Goal: Information Seeking & Learning: Learn about a topic

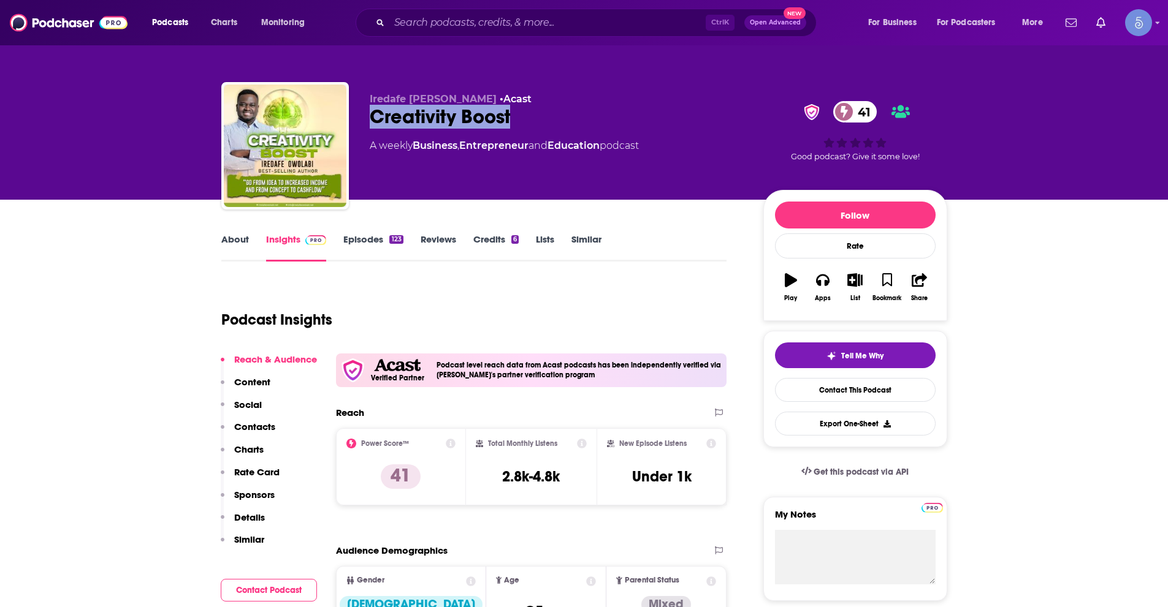
drag, startPoint x: 370, startPoint y: 116, endPoint x: 526, endPoint y: 120, distance: 155.7
click at [526, 120] on div "Creativity Boost 41" at bounding box center [557, 117] width 374 height 24
copy h2 "Creativity Boost"
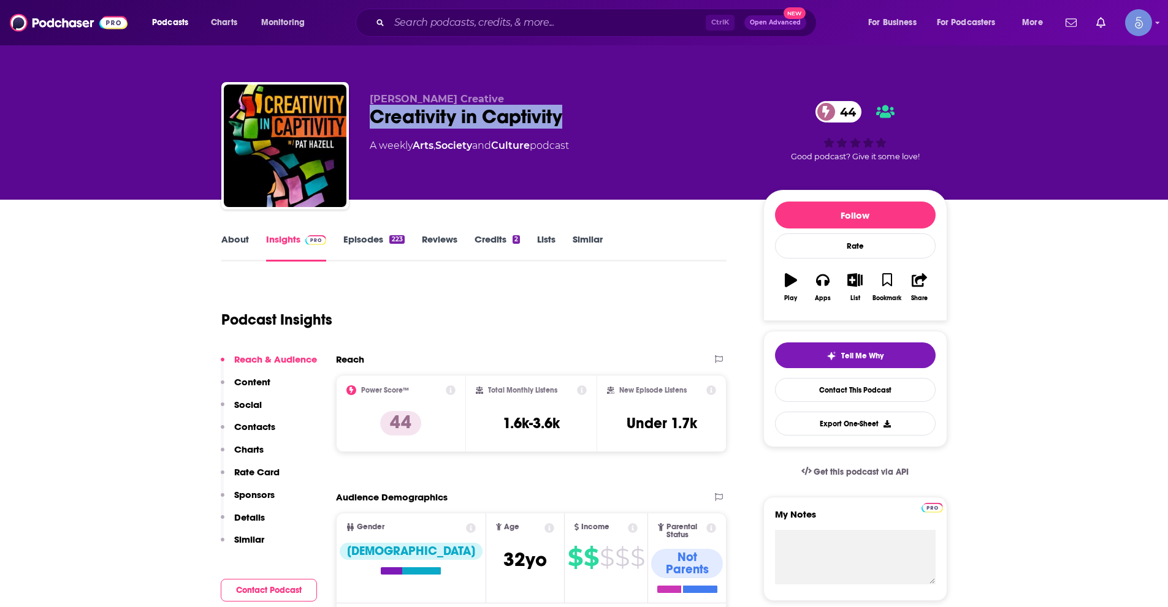
drag, startPoint x: 372, startPoint y: 115, endPoint x: 569, endPoint y: 124, distance: 197.5
click at [569, 124] on div "Creativity in Captivity 44" at bounding box center [557, 117] width 374 height 24
copy h2 "Creativity in Captivity"
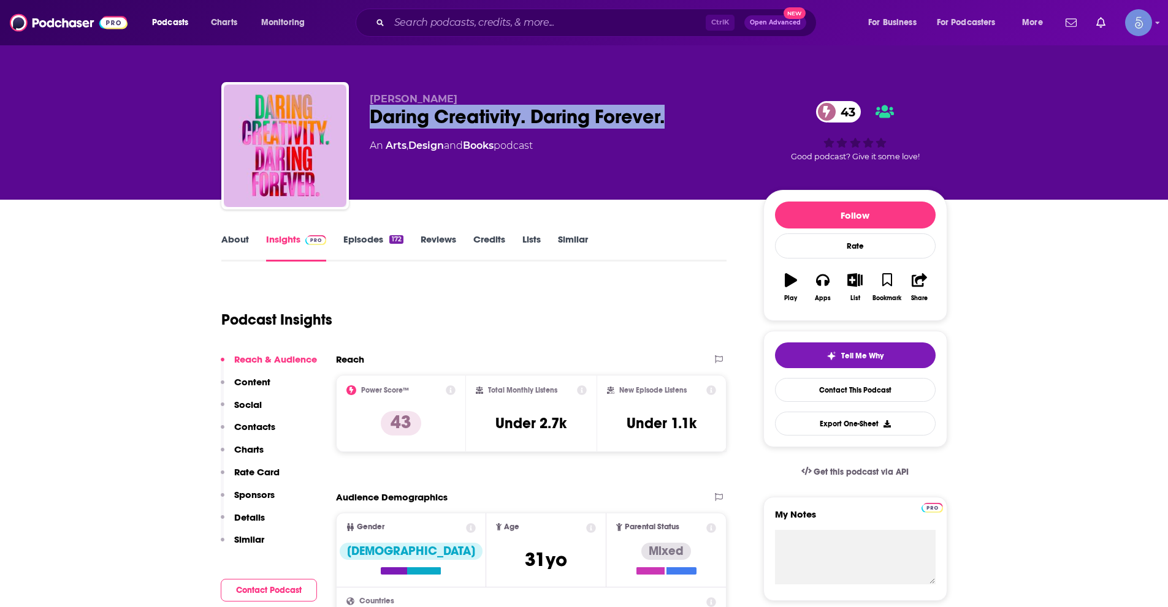
drag, startPoint x: 375, startPoint y: 119, endPoint x: 664, endPoint y: 113, distance: 288.7
click at [664, 113] on div "Daring Creativity. Daring Forever. 43" at bounding box center [557, 117] width 374 height 24
copy h2 "Daring Creativity. Daring Forever."
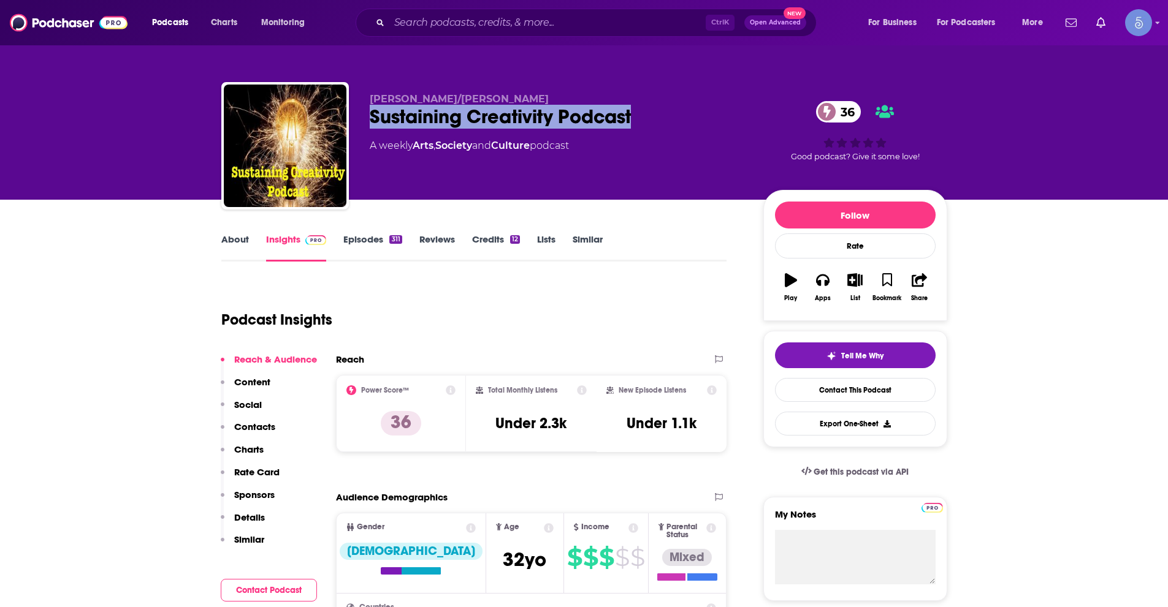
drag, startPoint x: 368, startPoint y: 118, endPoint x: 634, endPoint y: 120, distance: 266.0
click at [634, 120] on div "Mari Reisberg/Max Peterson Sustaining Creativity Podcast 36 A weekly Arts , Soc…" at bounding box center [584, 148] width 726 height 132
copy h2 "Sustaining Creativity Podcast"
drag, startPoint x: 371, startPoint y: 96, endPoint x: 438, endPoint y: 94, distance: 67.4
click at [438, 94] on span "Mari Reisberg/Max Peterson" at bounding box center [459, 99] width 179 height 12
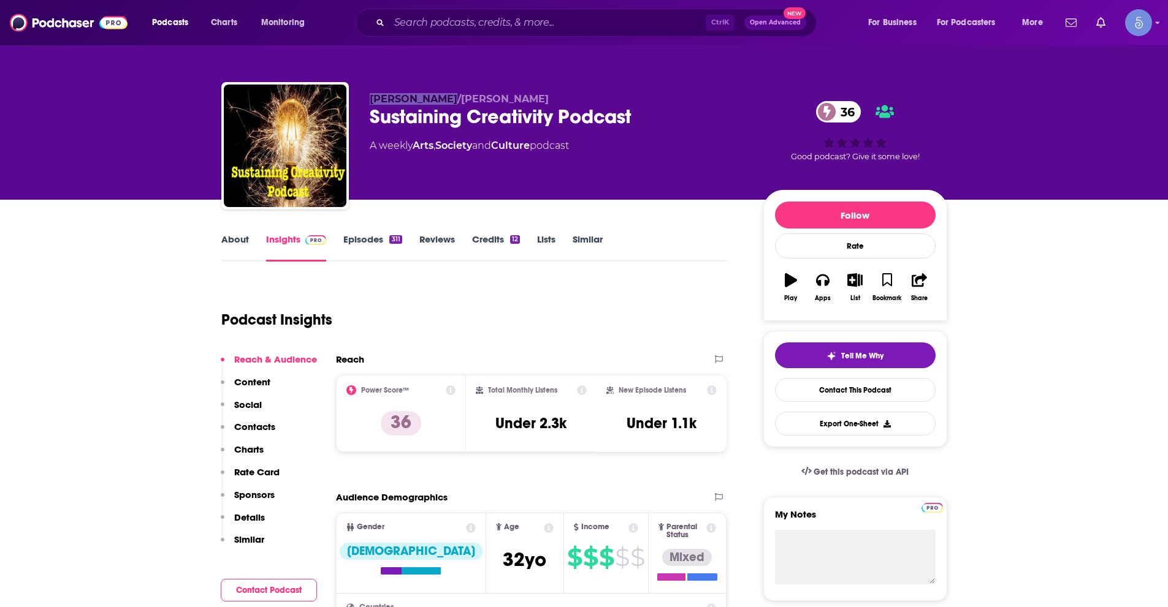
copy span "Mari Reisberg"
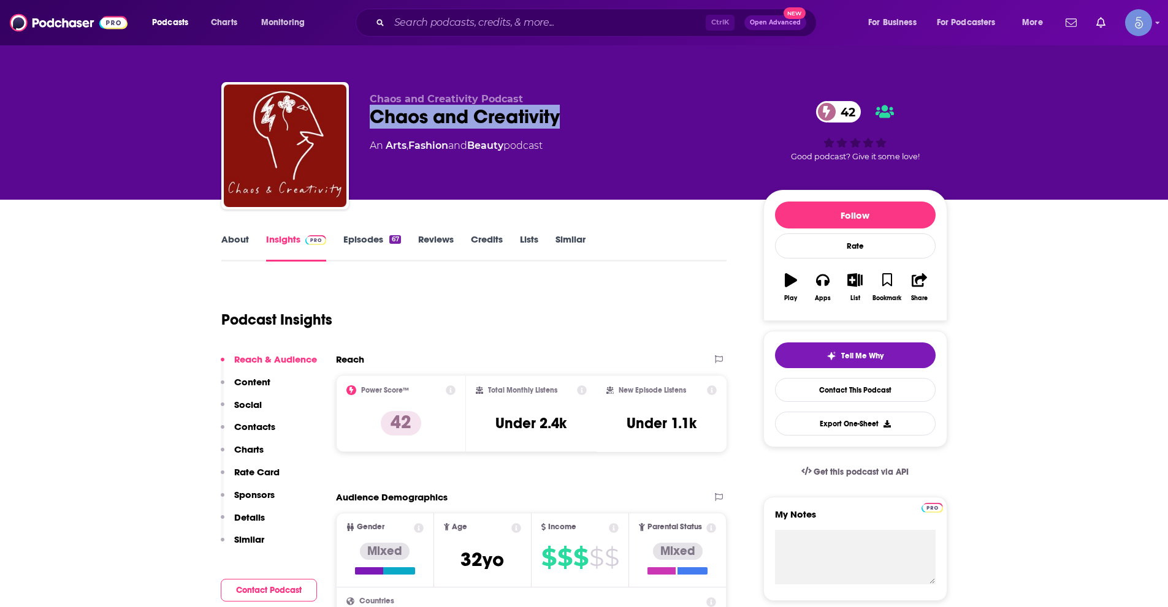
drag, startPoint x: 373, startPoint y: 109, endPoint x: 559, endPoint y: 118, distance: 185.9
click at [559, 118] on div "Chaos and Creativity 42" at bounding box center [557, 117] width 374 height 24
copy h2 "Chaos and Creativity"
